Goal: Transaction & Acquisition: Purchase product/service

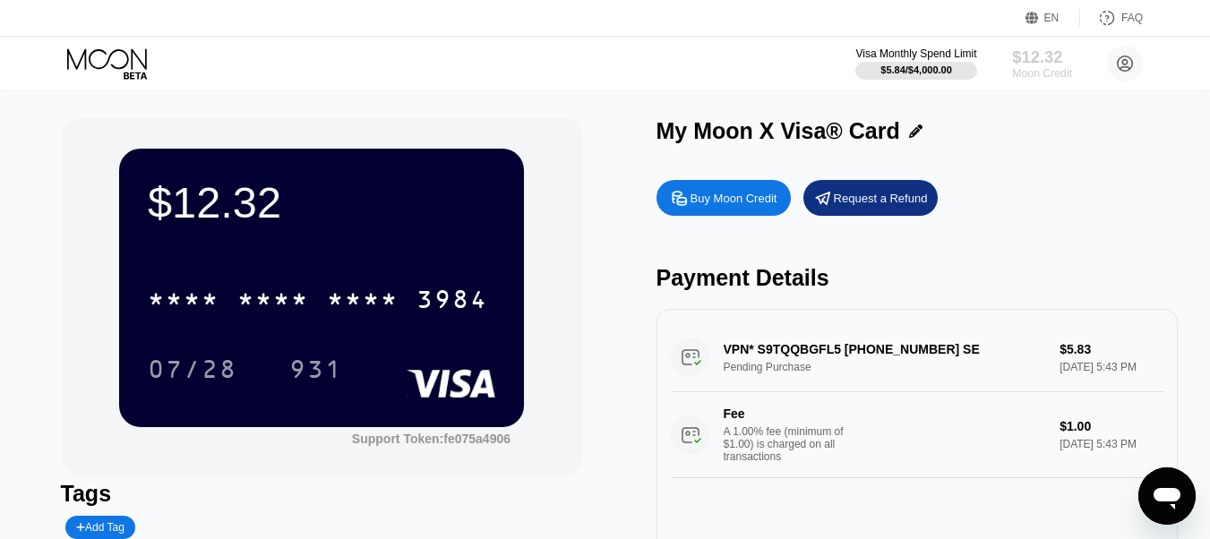
click at [1048, 56] on div "$12.32" at bounding box center [1042, 56] width 60 height 19
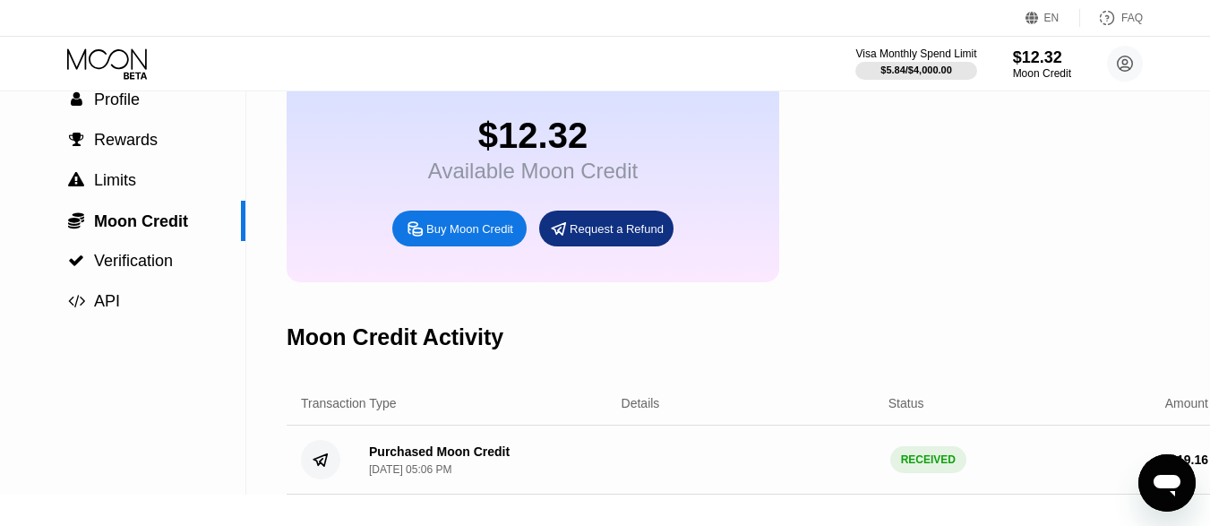
scroll to position [16, 0]
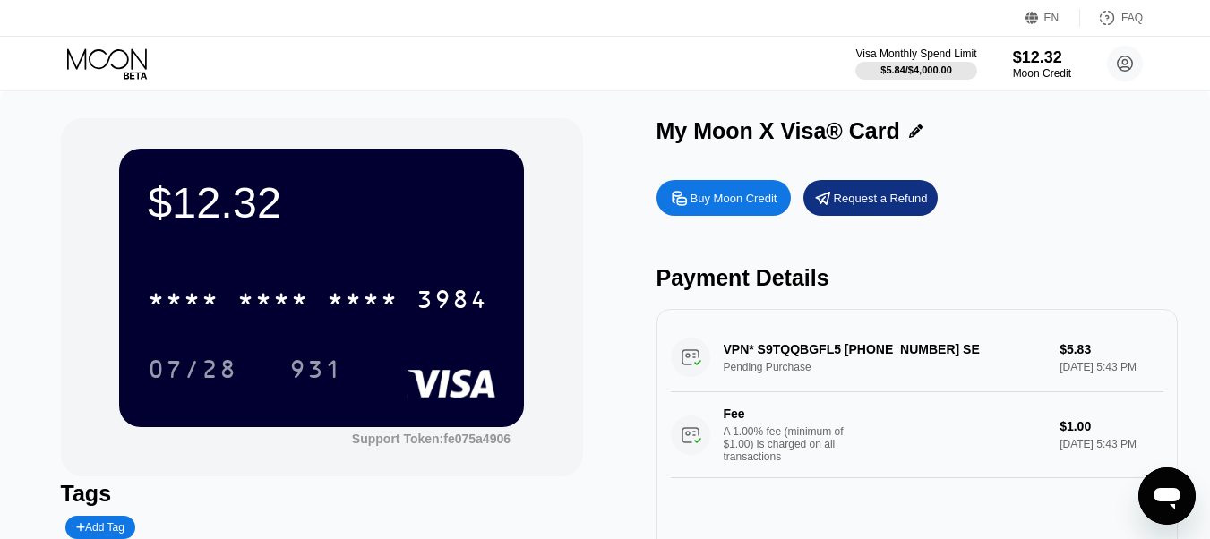
drag, startPoint x: 0, startPoint y: 134, endPoint x: 0, endPoint y: 178, distance: 43.9
click at [0, 178] on div "$12.32 * * * * * * * * * * * * 3984 07/28 931 Support Token: fe075a4906 Tags Ad…" at bounding box center [605, 379] width 1210 height 576
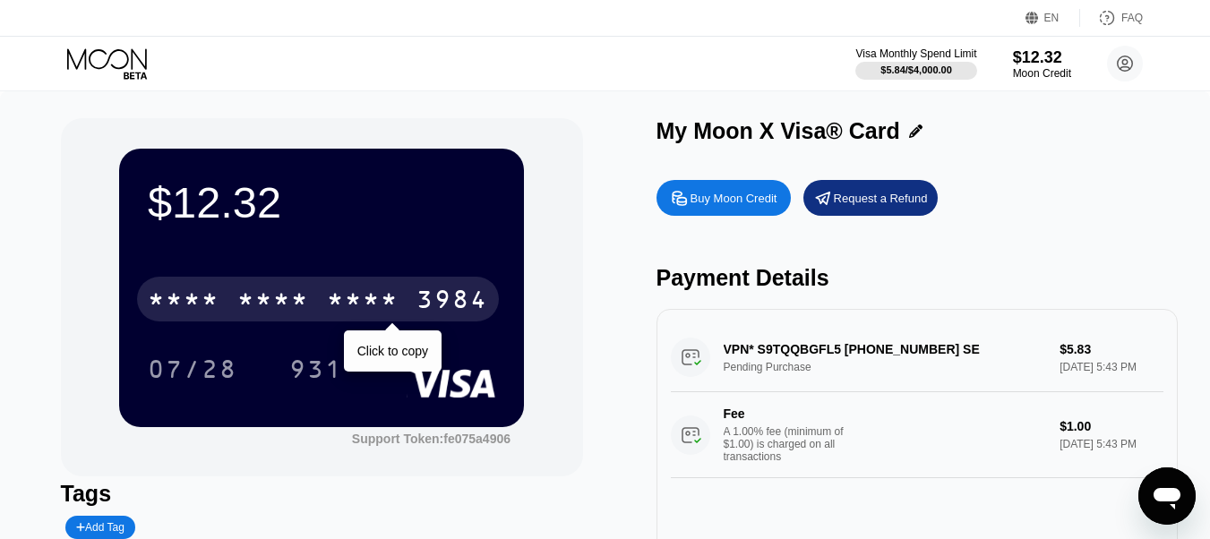
click at [428, 283] on div "* * * * * * * * * * * * 3984" at bounding box center [318, 299] width 362 height 45
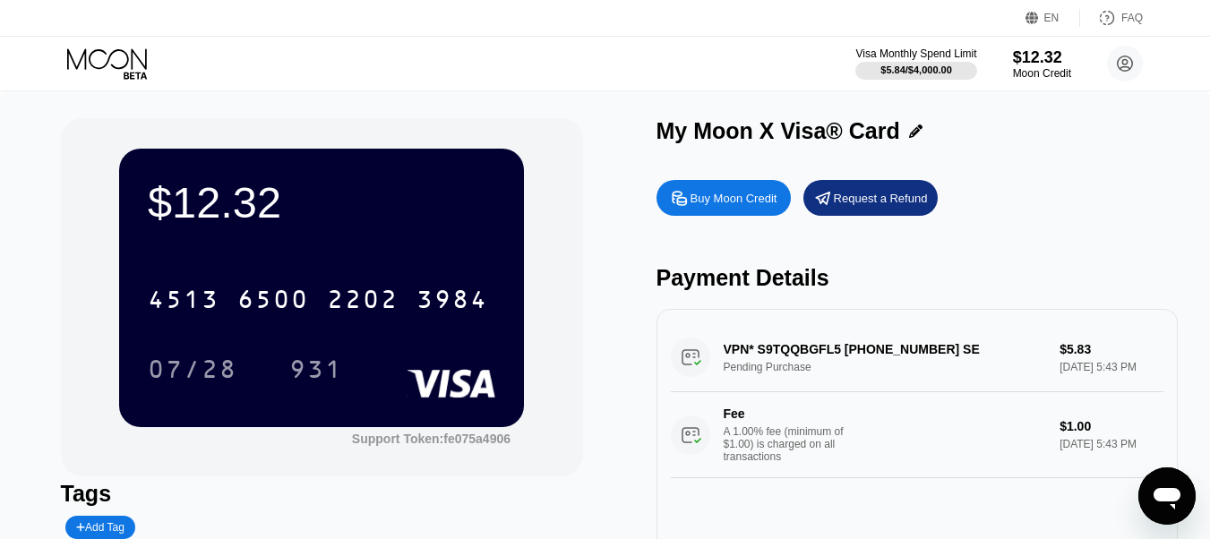
click at [305, 250] on div "$12.32 4513 6500 2202 3984 07/28 931" at bounding box center [321, 288] width 405 height 278
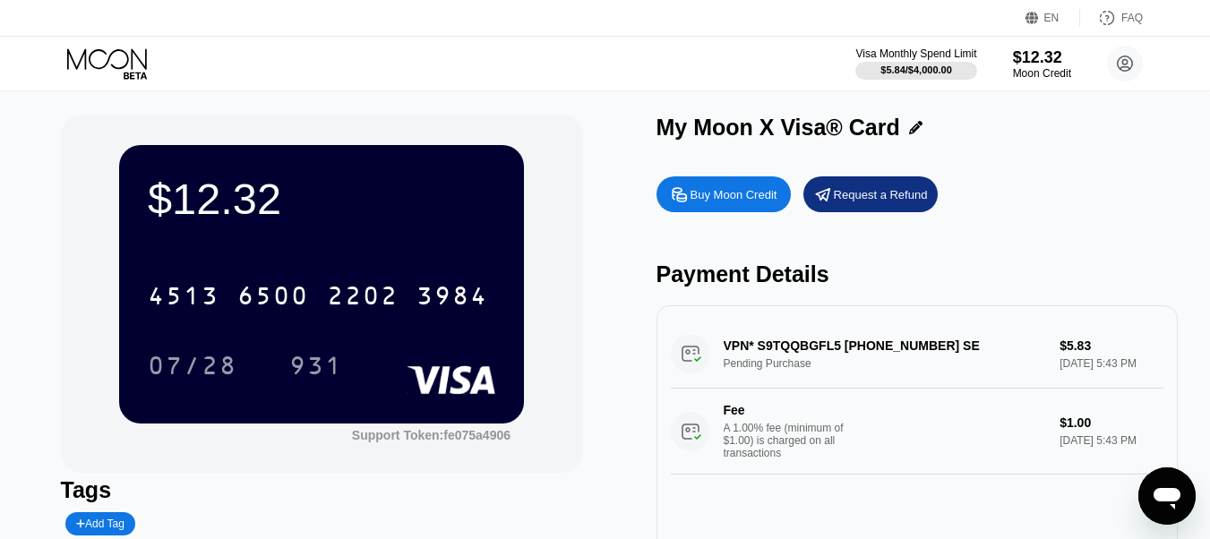
drag, startPoint x: 96, startPoint y: 272, endPoint x: 107, endPoint y: 296, distance: 26.0
click at [107, 296] on div "$12.32 4513 6500 2202 3984 07/28 931 Support Token: fe075a4906" at bounding box center [322, 294] width 522 height 358
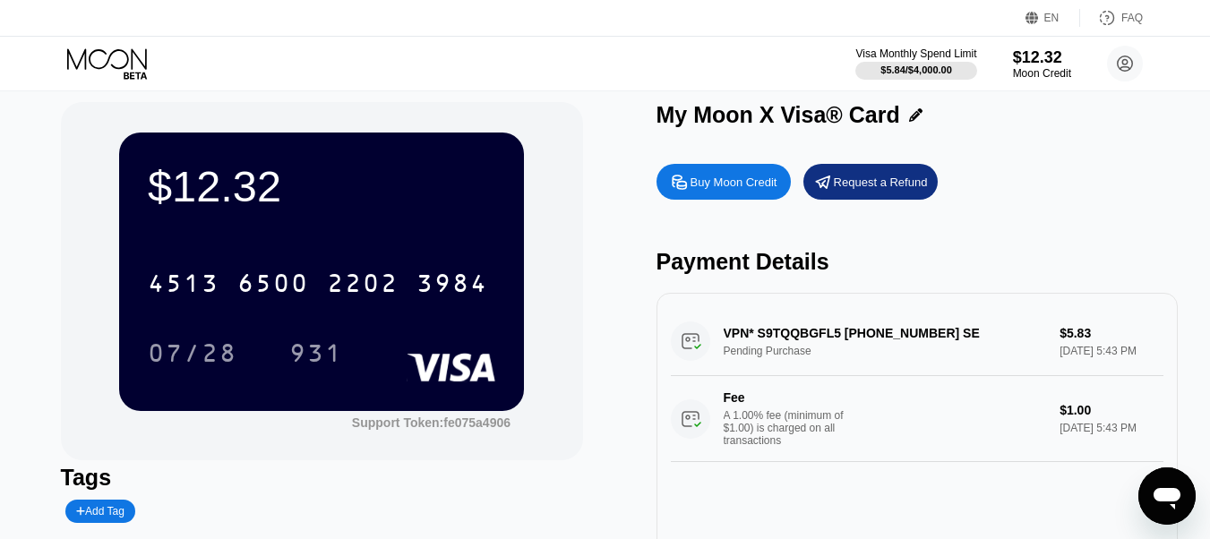
scroll to position [0, 0]
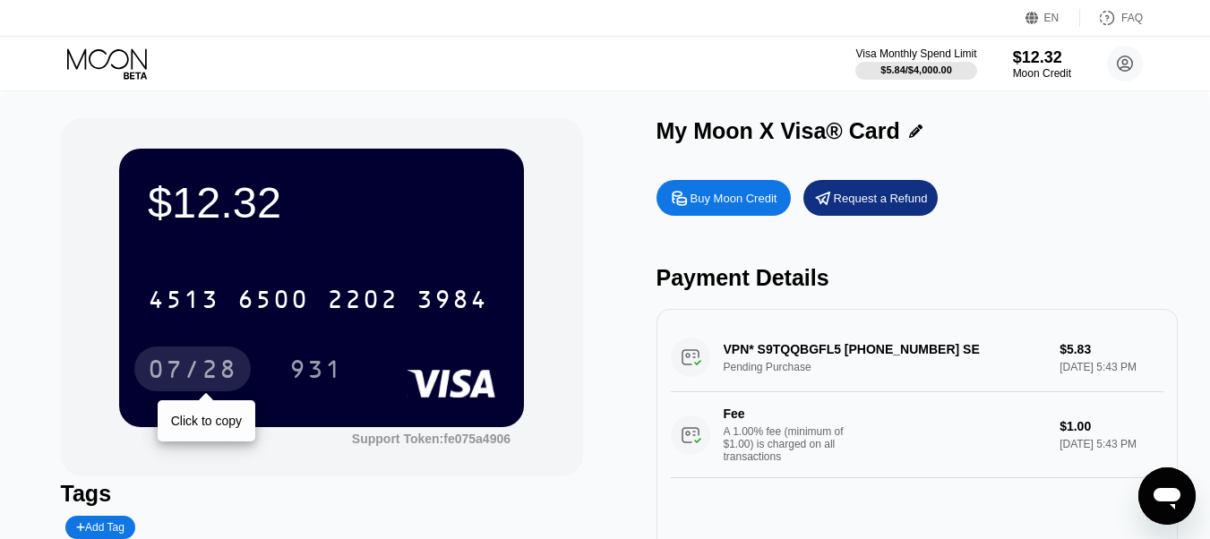
click at [235, 375] on div "07/28" at bounding box center [193, 371] width 90 height 29
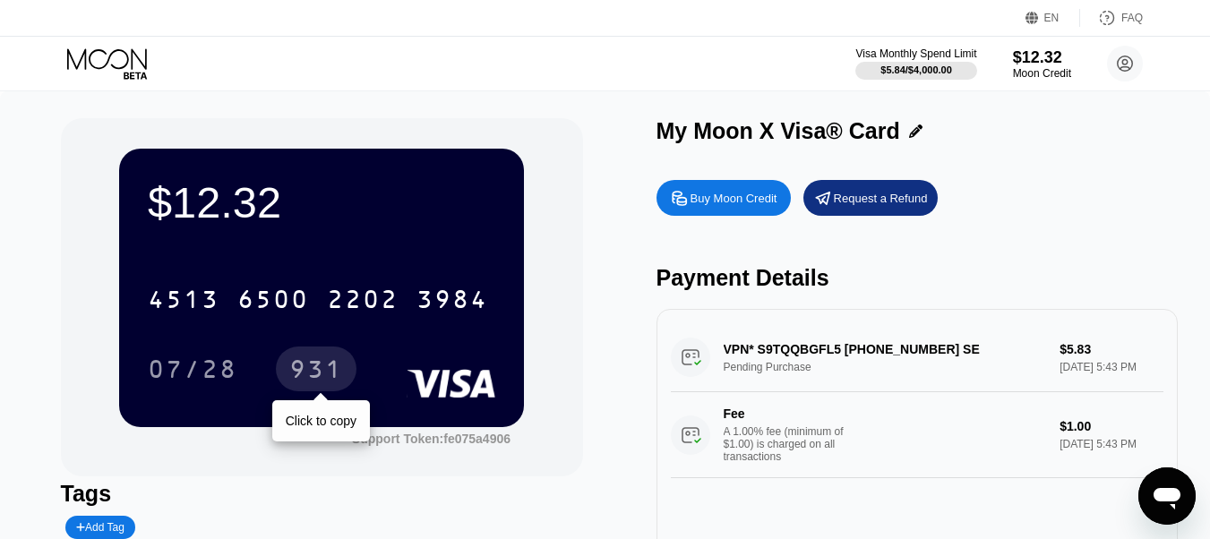
click at [307, 382] on div "931" at bounding box center [316, 371] width 54 height 29
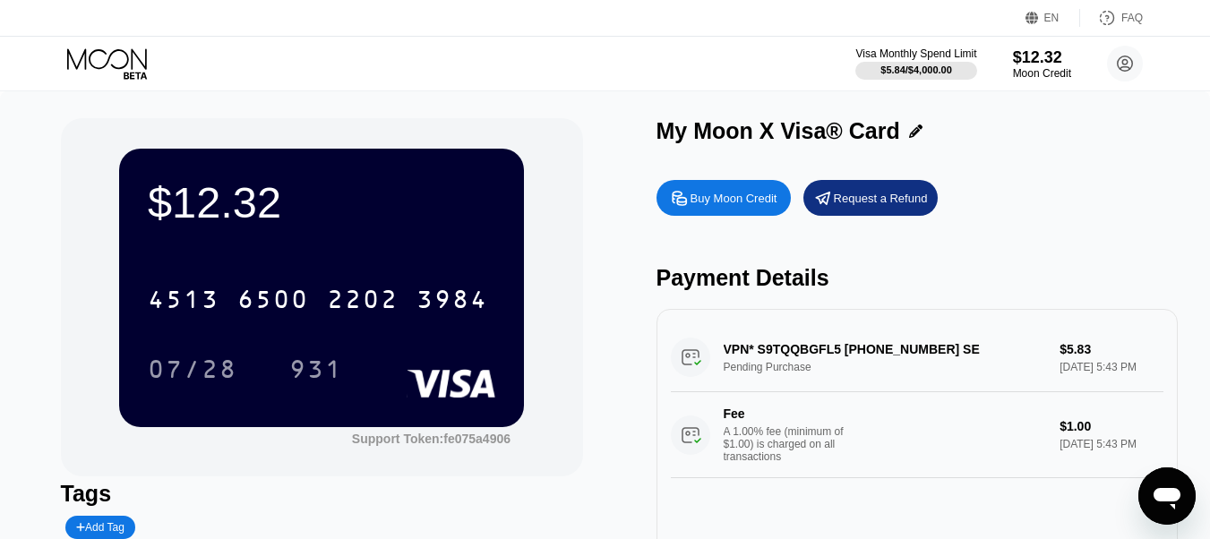
click at [635, 143] on div "$12.32 4513 6500 2202 3984 07/28 931 Support Token: fe075a4906 Tags Add Tag Mar…" at bounding box center [605, 370] width 1089 height 504
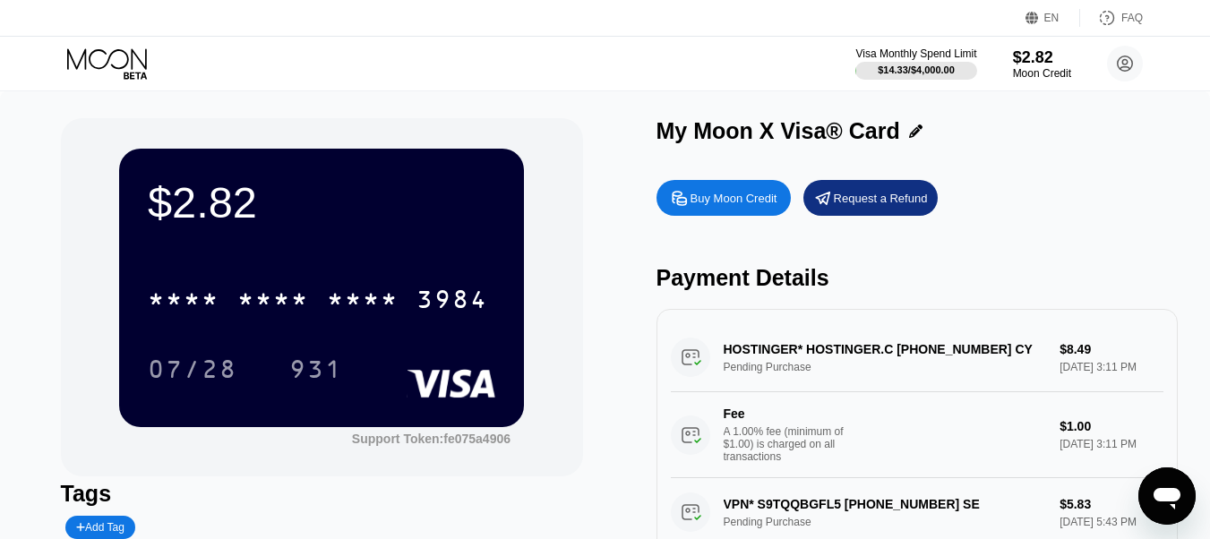
click at [747, 199] on div "Buy Moon Credit" at bounding box center [734, 198] width 87 height 15
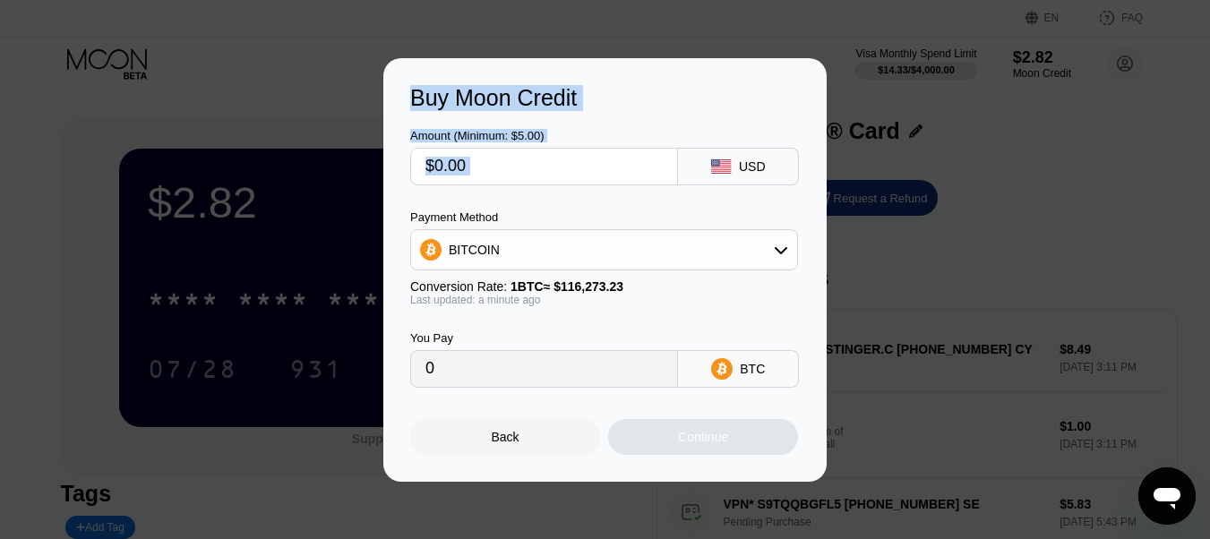
click at [601, 194] on div "Buy Moon Credit Amount (Minimum: $5.00) USD Payment Method BITCOIN Conversion R…" at bounding box center [605, 269] width 1210 height 539
click at [621, 246] on div "BITCOIN" at bounding box center [604, 250] width 386 height 36
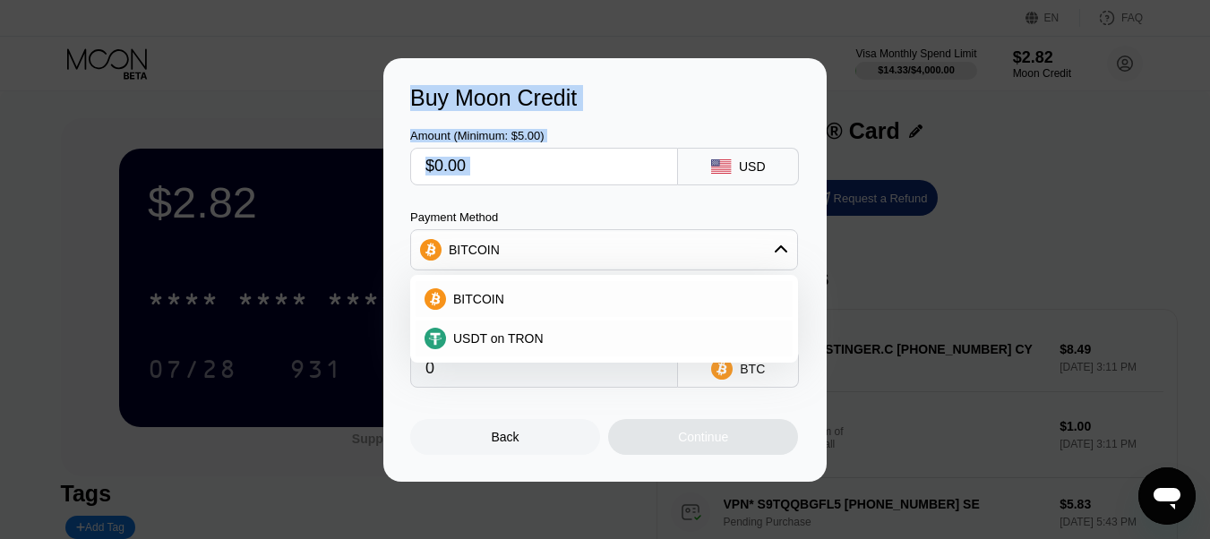
click at [621, 246] on div "BITCOIN" at bounding box center [604, 250] width 386 height 36
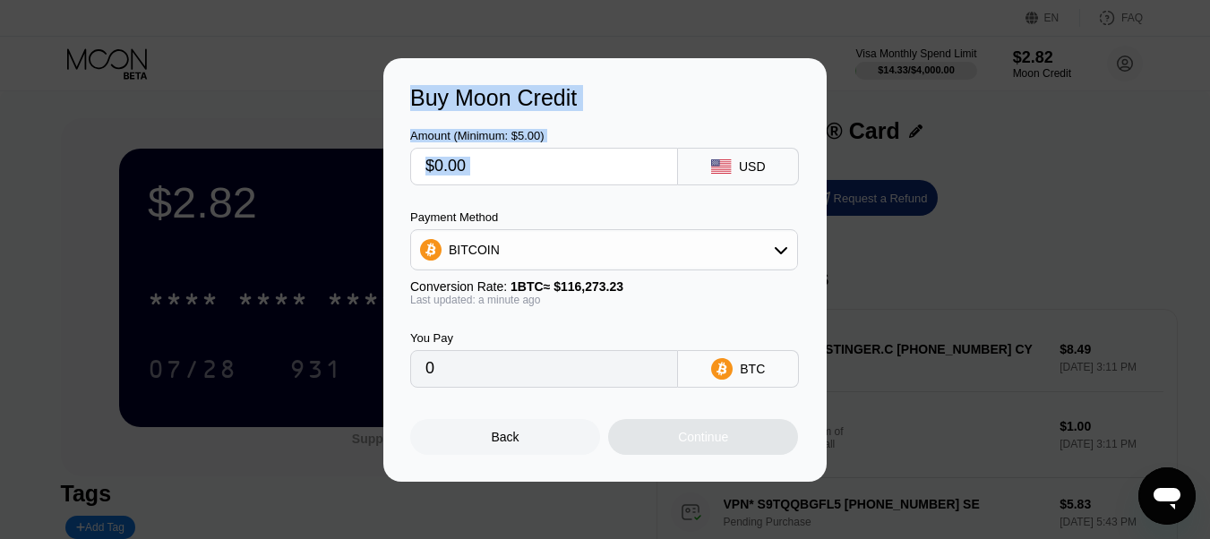
click at [575, 167] on input "text" at bounding box center [543, 167] width 237 height 36
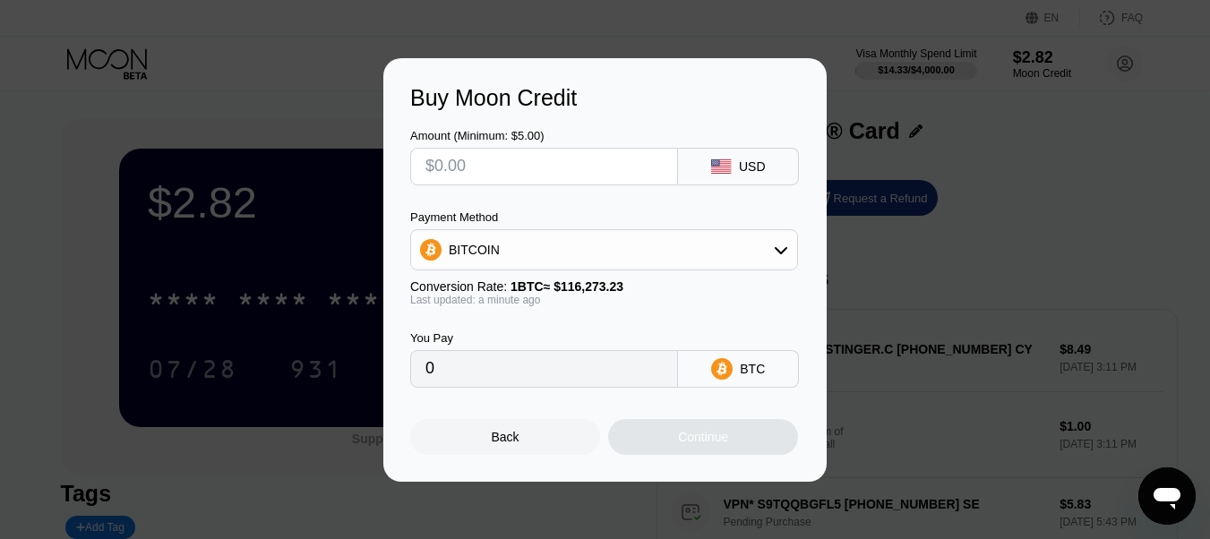
type input "$2"
type input "0.00001721"
type input "0"
type input "$3"
type input "0.00002581"
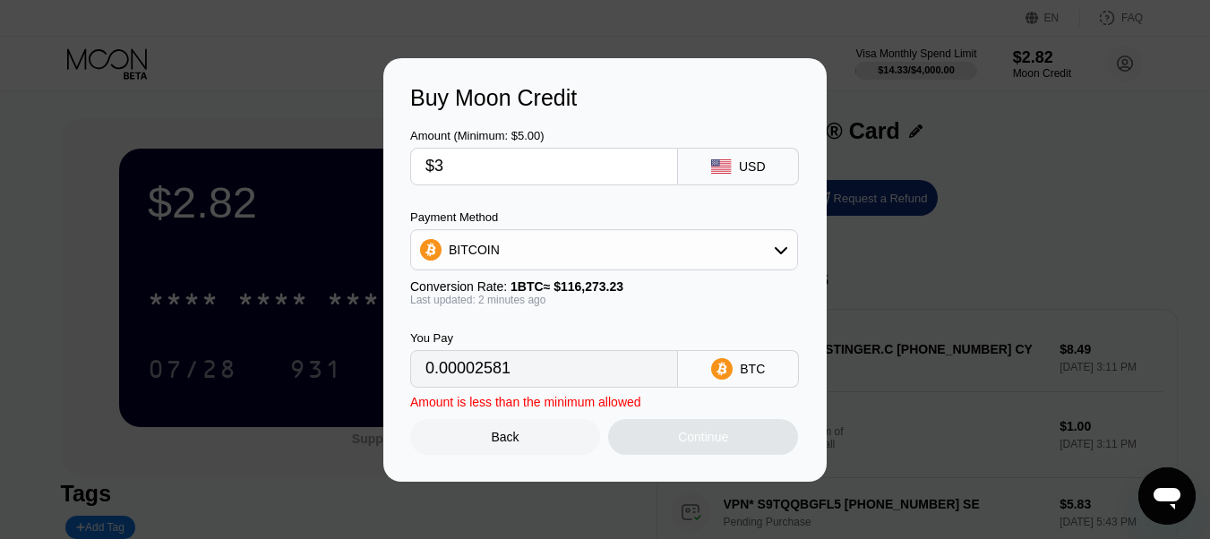
type input "$3"
click at [584, 244] on div "BITCOIN" at bounding box center [604, 250] width 386 height 36
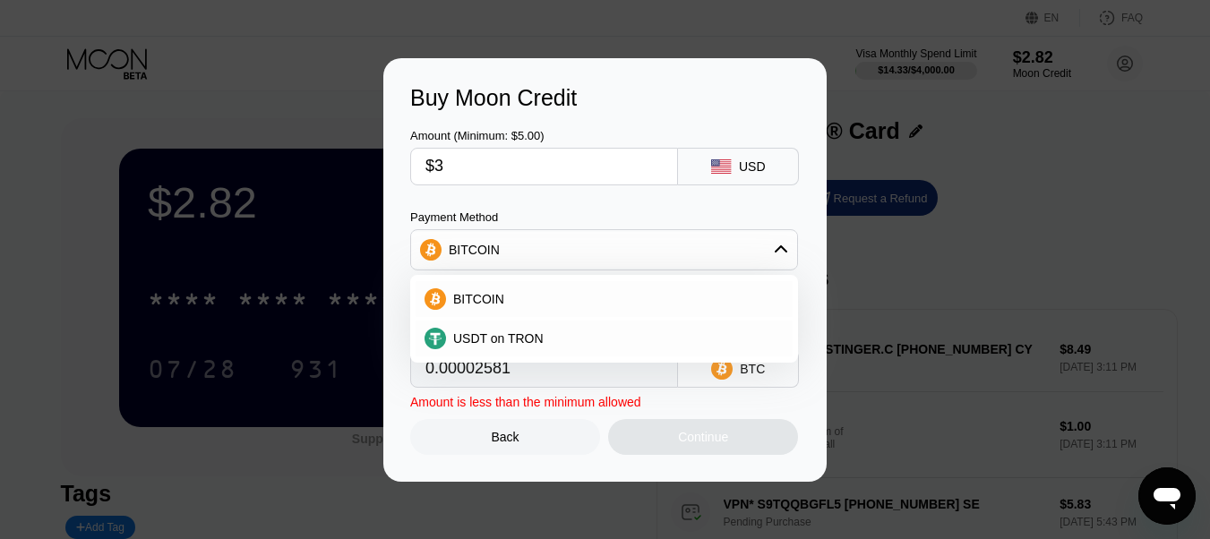
click at [584, 244] on div "BITCOIN" at bounding box center [604, 250] width 386 height 36
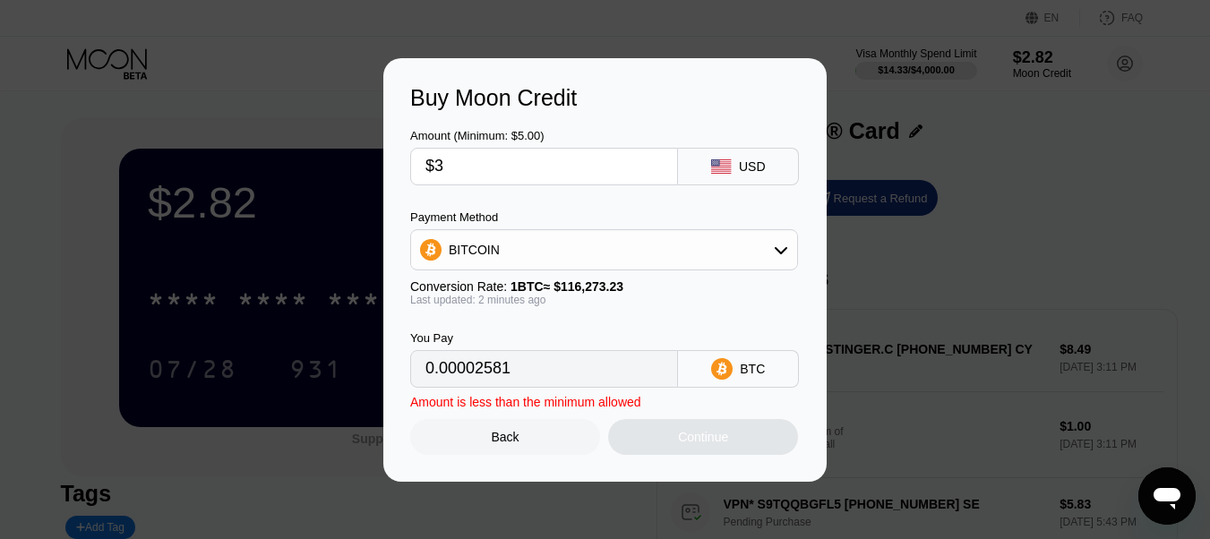
click at [518, 439] on div "Back" at bounding box center [506, 437] width 28 height 14
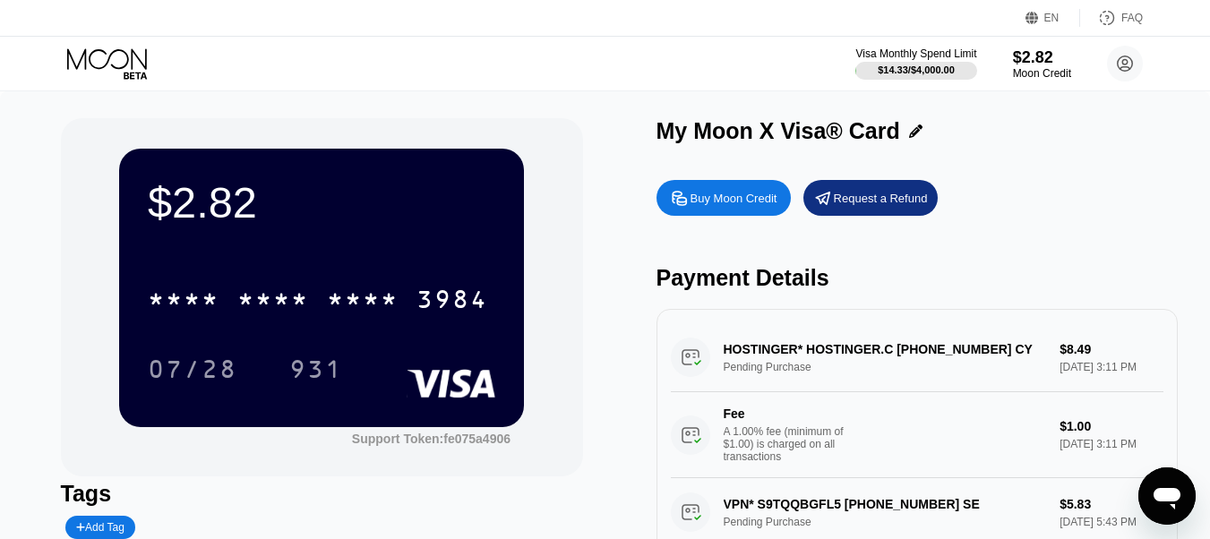
drag, startPoint x: 589, startPoint y: 128, endPoint x: 596, endPoint y: 143, distance: 16.5
click at [596, 143] on div "$2.82 * * * * * * * * * * * * 3984 07/28 931 Support Token: fe075a4906 Tags Add…" at bounding box center [605, 370] width 1089 height 504
click at [580, 218] on div "$2.82 * * * * * * * * * * * * 3984 07/28 931 Support Token: fe075a4906" at bounding box center [322, 297] width 522 height 358
click at [566, 339] on div "$2.82 * * * * * * * * * * * * 3984 07/28 931 Support Token: fe075a4906" at bounding box center [322, 297] width 522 height 358
click at [653, 82] on div "Visa Monthly Spend Limit $14.33 / $4,000.00 $2.82 Moon Credit wesley.tank967@si…" at bounding box center [605, 64] width 1210 height 54
